Goal: Information Seeking & Learning: Check status

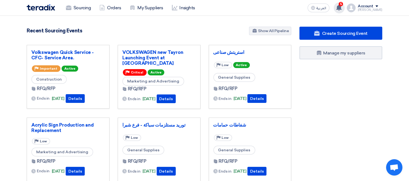
click at [342, 5] on use at bounding box center [338, 8] width 5 height 6
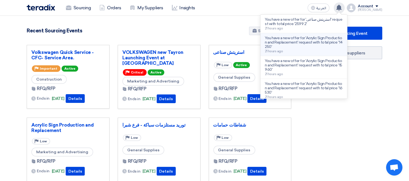
scroll to position [61, 0]
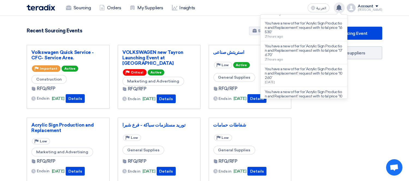
click at [229, 27] on div "Recent Sourcing Events Show All Pipeline" at bounding box center [159, 32] width 265 height 10
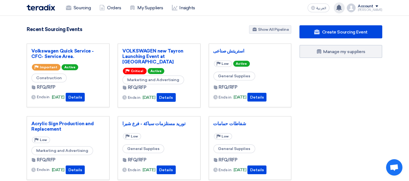
scroll to position [0, 0]
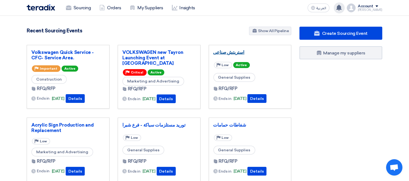
click at [225, 50] on link "استريتش صناعى" at bounding box center [250, 52] width 74 height 5
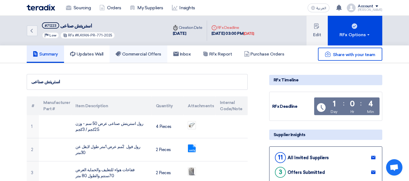
click at [132, 52] on h5 "Commercial Offers" at bounding box center [139, 54] width 46 height 5
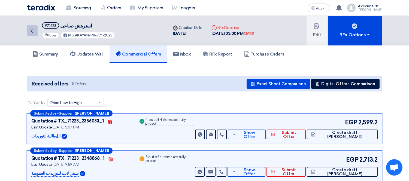
click at [32, 29] on icon "Back" at bounding box center [31, 31] width 7 height 7
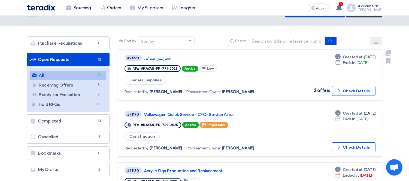
scroll to position [61, 0]
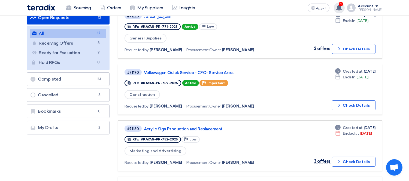
click at [342, 7] on use at bounding box center [338, 8] width 5 height 6
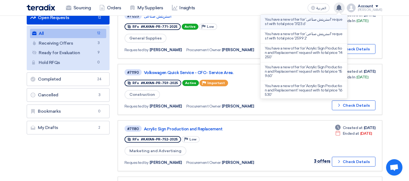
click at [329, 20] on p "You have a new offer for 'استريتش صناعى' request with total price '3123.6'" at bounding box center [304, 21] width 78 height 9
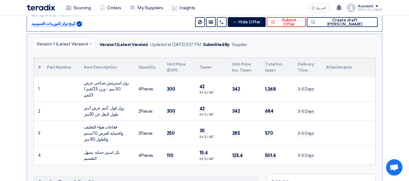
scroll to position [89, 0]
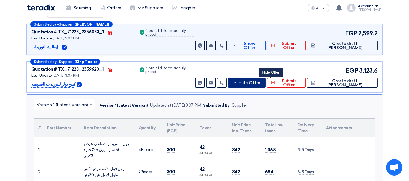
click at [261, 81] on span "Hide Offer" at bounding box center [250, 83] width 22 height 4
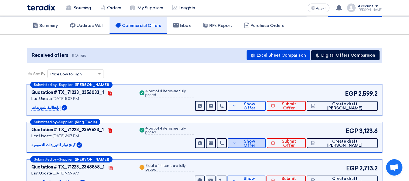
scroll to position [0, 0]
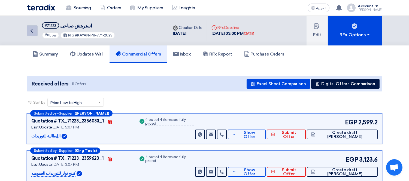
click at [37, 29] on link "Back" at bounding box center [32, 30] width 11 height 11
